Goal: Task Accomplishment & Management: Manage account settings

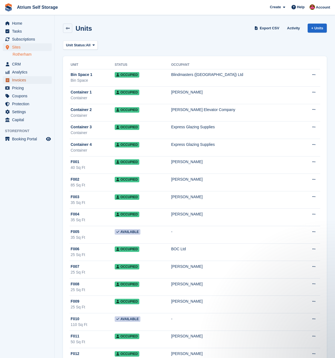
click at [31, 80] on span "Invoices" at bounding box center [28, 80] width 33 height 8
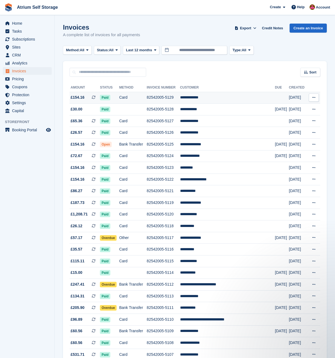
click at [173, 99] on td "82542005-5129" at bounding box center [163, 98] width 33 height 12
click at [190, 65] on div "Sort Sort by Date created Created (oldest first) Created (newest first)" at bounding box center [195, 69] width 264 height 16
click at [22, 45] on span "Sites" at bounding box center [28, 47] width 33 height 8
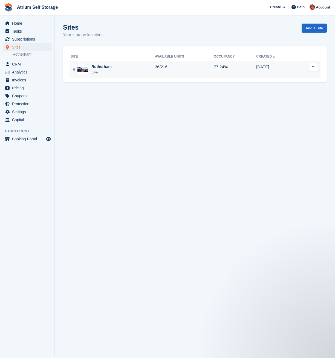
click at [109, 73] on div "Live" at bounding box center [101, 72] width 20 height 5
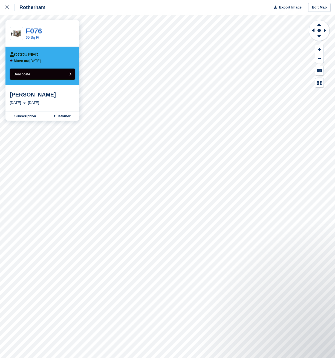
click at [51, 73] on button "Deallocate" at bounding box center [42, 73] width 65 height 11
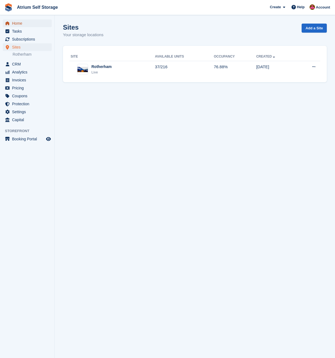
click at [16, 24] on span "Home" at bounding box center [28, 23] width 33 height 8
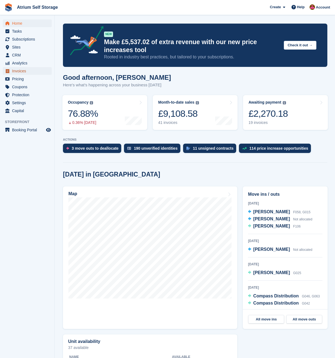
click at [21, 70] on span "Invoices" at bounding box center [28, 71] width 33 height 8
